Goal: Information Seeking & Learning: Learn about a topic

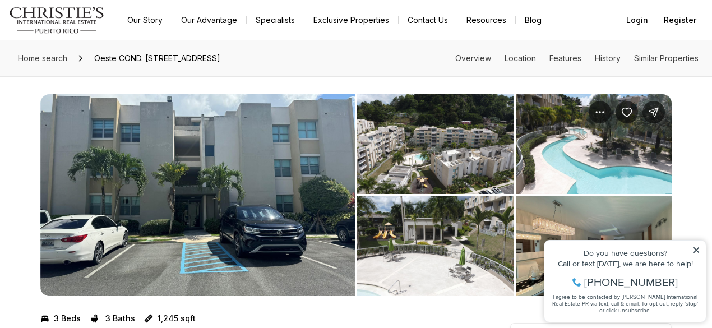
click at [224, 211] on img "View image gallery" at bounding box center [197, 195] width 315 height 202
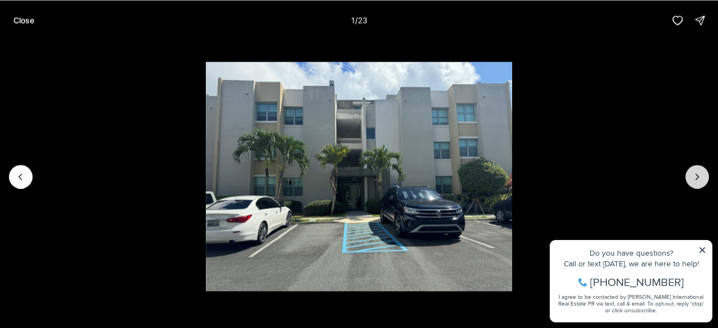
click at [698, 178] on icon "Next slide" at bounding box center [696, 176] width 11 height 11
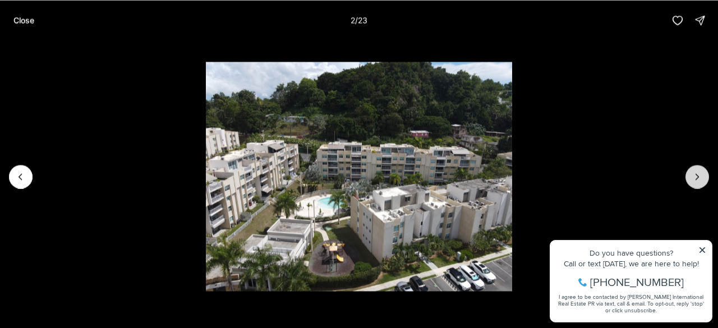
click at [698, 178] on icon "Next slide" at bounding box center [696, 176] width 11 height 11
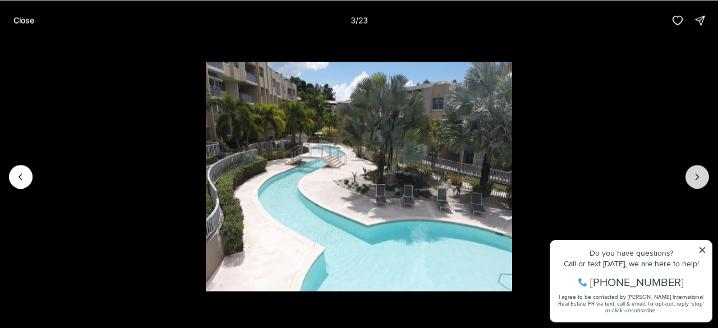
click at [698, 178] on icon "Next slide" at bounding box center [696, 176] width 11 height 11
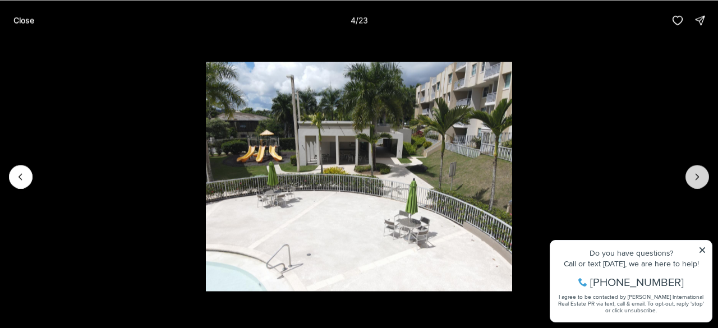
click at [698, 178] on icon "Next slide" at bounding box center [696, 176] width 11 height 11
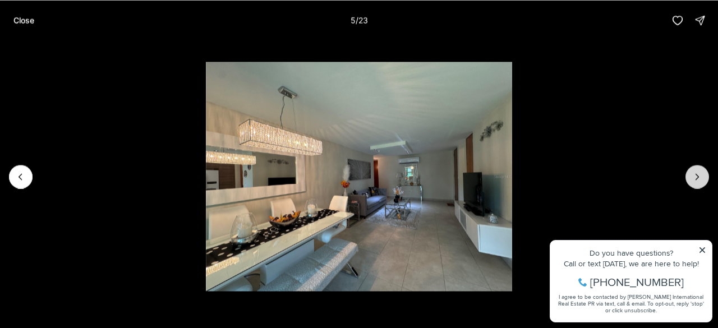
click at [698, 178] on icon "Next slide" at bounding box center [696, 176] width 11 height 11
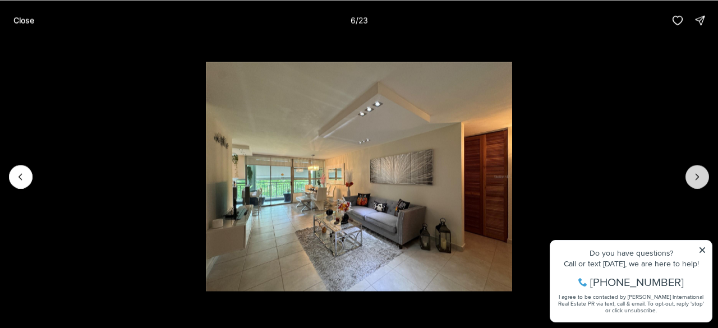
click at [698, 178] on icon "Next slide" at bounding box center [696, 176] width 11 height 11
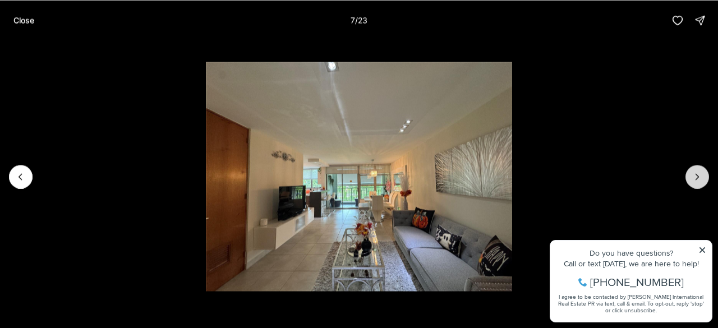
click at [698, 178] on icon "Next slide" at bounding box center [696, 176] width 11 height 11
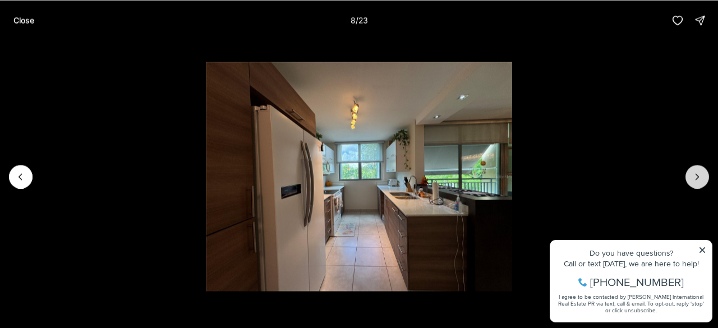
click at [698, 178] on icon "Next slide" at bounding box center [696, 176] width 11 height 11
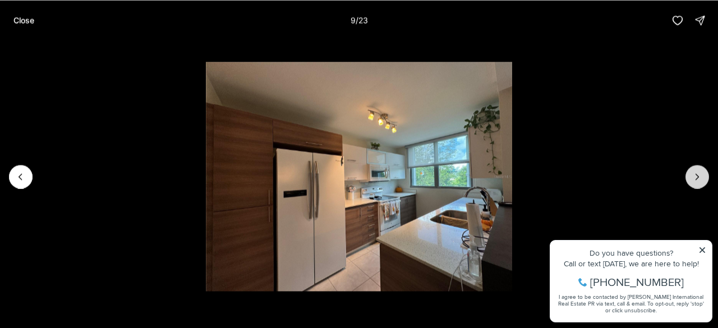
click at [698, 178] on icon "Next slide" at bounding box center [696, 176] width 11 height 11
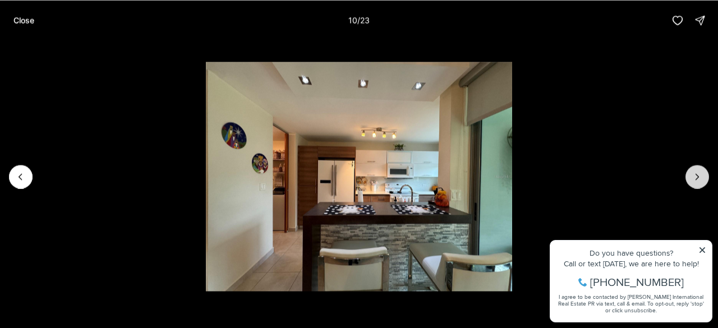
click at [700, 173] on icon "Next slide" at bounding box center [696, 176] width 11 height 11
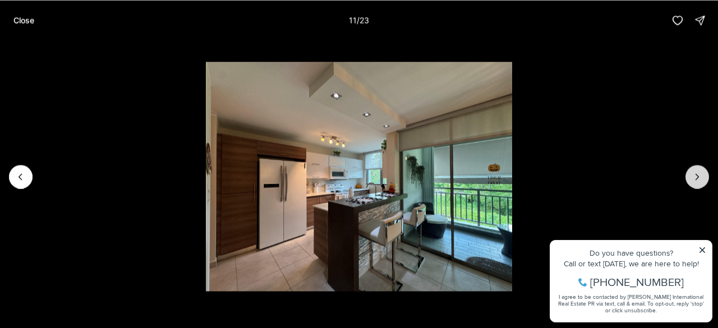
click at [700, 173] on icon "Next slide" at bounding box center [696, 176] width 11 height 11
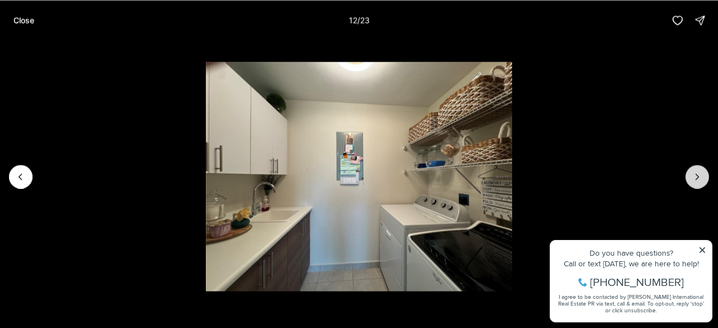
click at [700, 173] on icon "Next slide" at bounding box center [696, 176] width 11 height 11
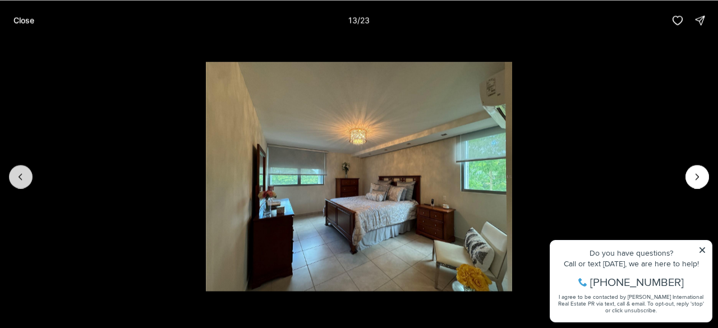
click at [24, 182] on icon "Previous slide" at bounding box center [20, 176] width 11 height 11
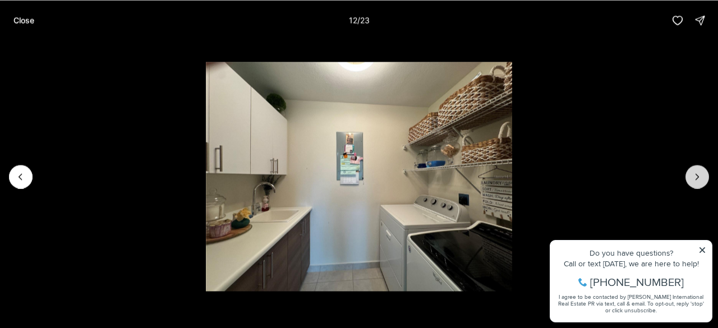
click at [699, 176] on icon "Next slide" at bounding box center [696, 176] width 11 height 11
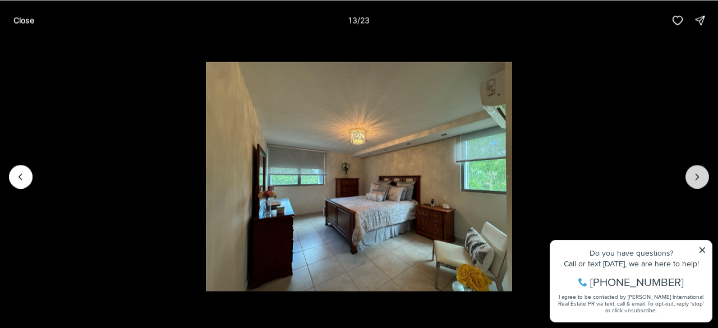
click at [699, 176] on icon "Next slide" at bounding box center [696, 176] width 11 height 11
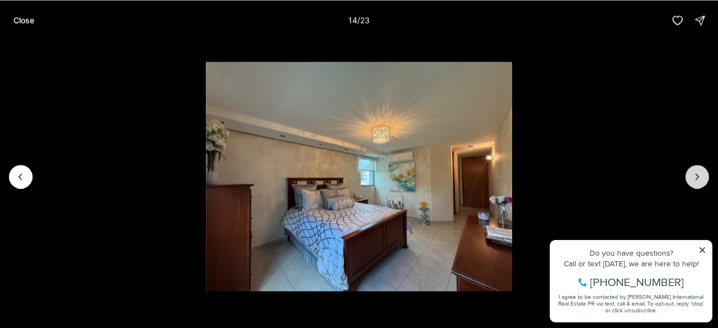
click at [699, 176] on icon "Next slide" at bounding box center [696, 176] width 11 height 11
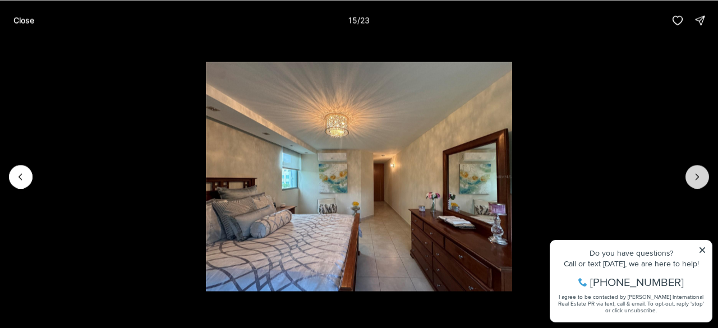
click at [699, 176] on icon "Next slide" at bounding box center [696, 176] width 11 height 11
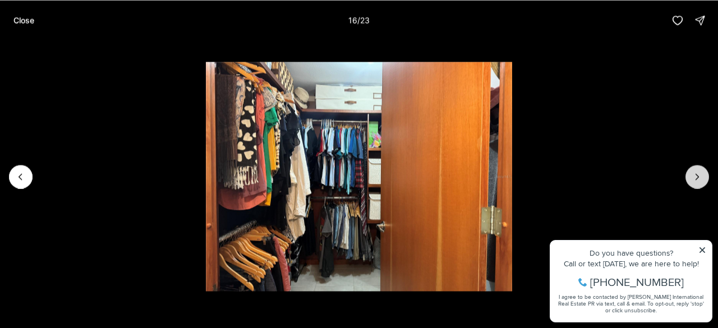
click at [699, 176] on icon "Next slide" at bounding box center [696, 176] width 11 height 11
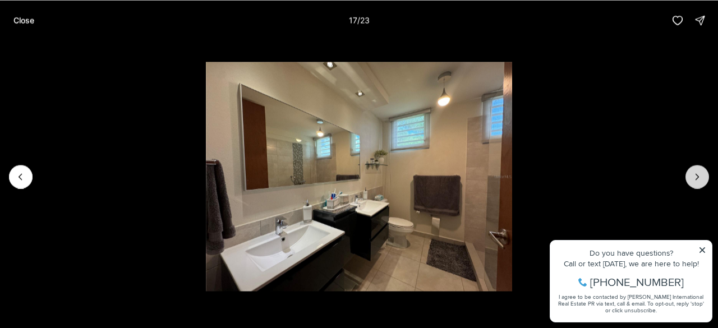
click at [699, 176] on icon "Next slide" at bounding box center [696, 176] width 11 height 11
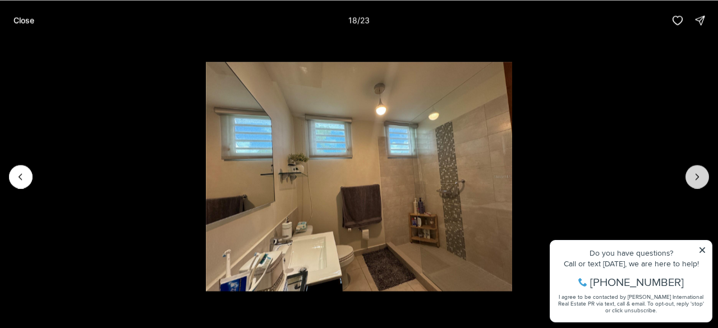
click at [699, 176] on icon "Next slide" at bounding box center [696, 176] width 11 height 11
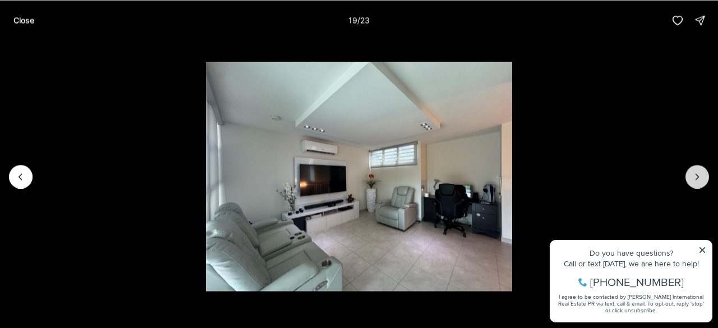
click at [699, 176] on icon "Next slide" at bounding box center [696, 176] width 11 height 11
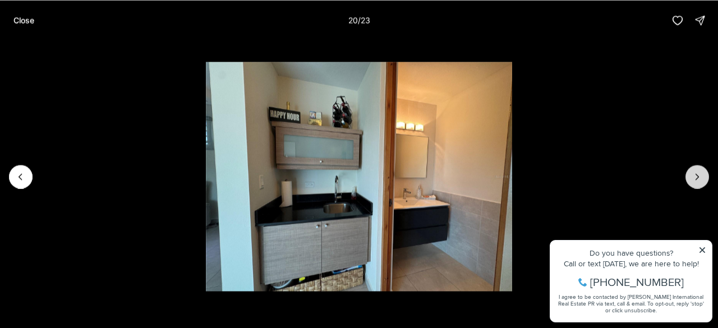
click at [699, 176] on icon "Next slide" at bounding box center [696, 176] width 11 height 11
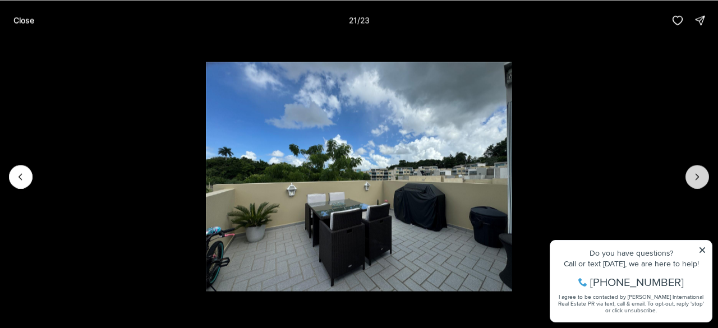
click at [702, 177] on icon "Next slide" at bounding box center [696, 176] width 11 height 11
